Goal: Use online tool/utility: Utilize a website feature to perform a specific function

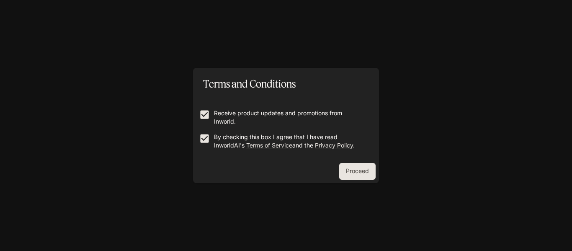
click at [349, 169] on button "Proceed" at bounding box center [357, 171] width 36 height 17
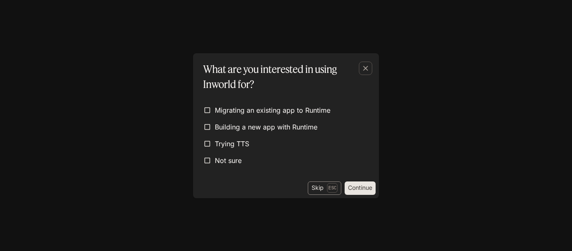
click at [320, 185] on button "Skip Esc" at bounding box center [324, 187] width 33 height 13
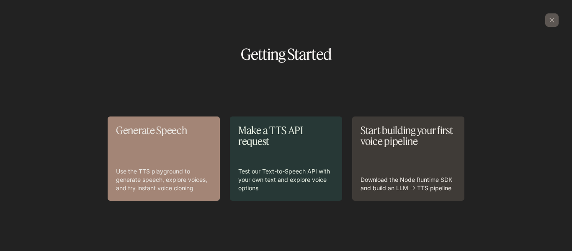
click at [150, 170] on p "Use the TTS playground to generate speech, explore voices, and try instant voic…" at bounding box center [163, 179] width 95 height 25
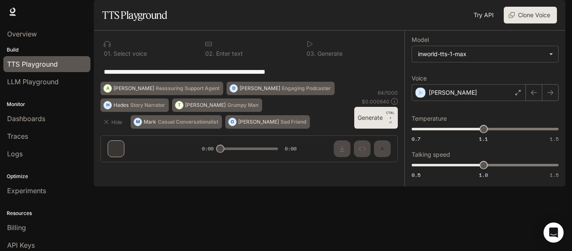
click at [387, 120] on p "CTRL +" at bounding box center [390, 115] width 8 height 10
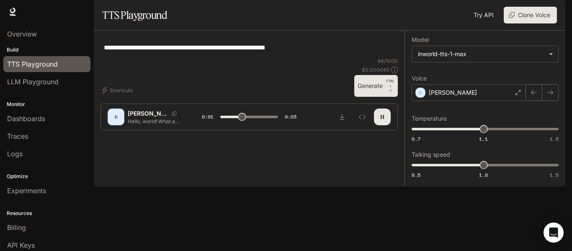
click at [319, 57] on div "**********" at bounding box center [248, 47] width 297 height 20
click at [221, 52] on textarea "**********" at bounding box center [249, 48] width 290 height 10
type input "*"
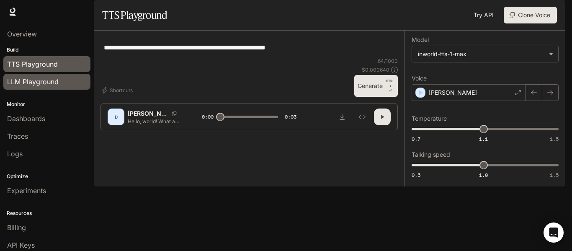
click at [41, 82] on span "LLM Playground" at bounding box center [32, 82] width 51 height 10
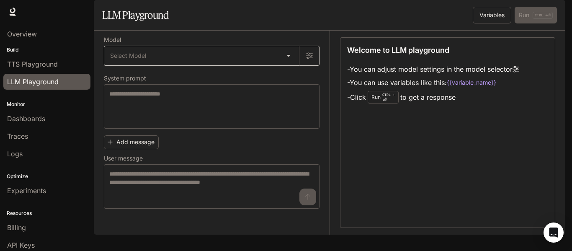
click at [112, 80] on body "Skip to main content Runtime Runtime Documentation Documentation Portal Overvie…" at bounding box center [286, 125] width 572 height 251
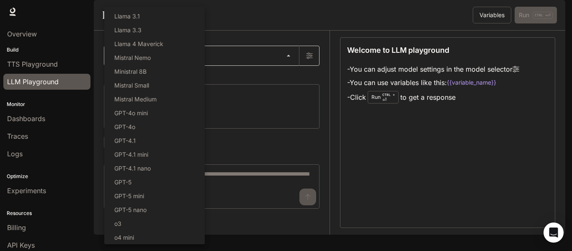
scroll to position [108, 0]
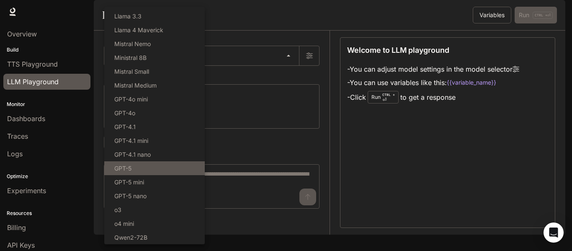
click at [139, 163] on li "GPT-5" at bounding box center [154, 168] width 100 height 14
type input "*****"
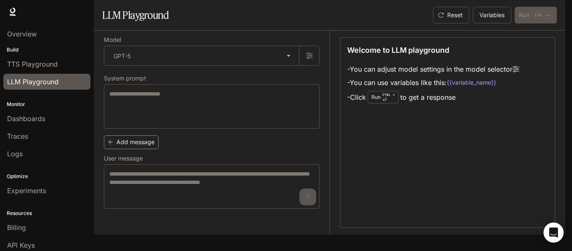
click at [140, 149] on button "Add message" at bounding box center [131, 142] width 55 height 14
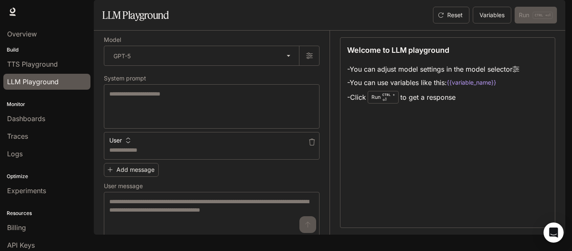
click at [125, 143] on icon "button" at bounding box center [128, 140] width 6 height 6
click at [177, 160] on div at bounding box center [286, 125] width 572 height 251
click at [230, 145] on div "User" at bounding box center [212, 138] width 216 height 13
click at [312, 145] on icon "button" at bounding box center [311, 142] width 7 height 7
